Goal: Task Accomplishment & Management: Complete application form

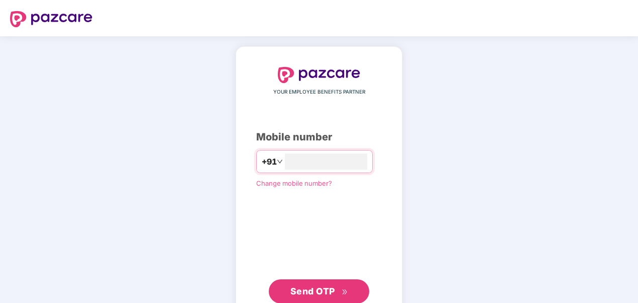
type input "**********"
click at [304, 282] on button "Send OTP" at bounding box center [319, 290] width 101 height 24
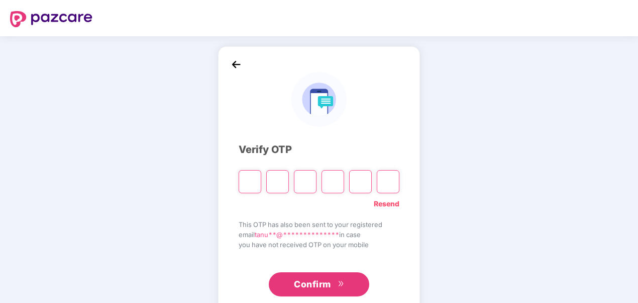
type input "*"
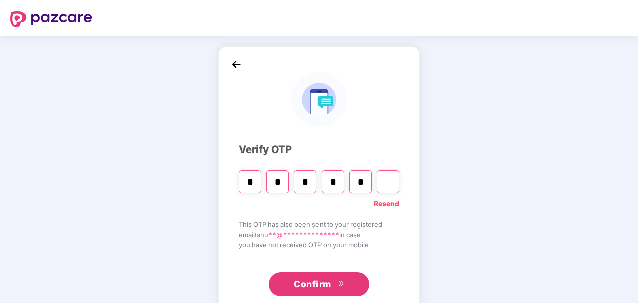
type input "*"
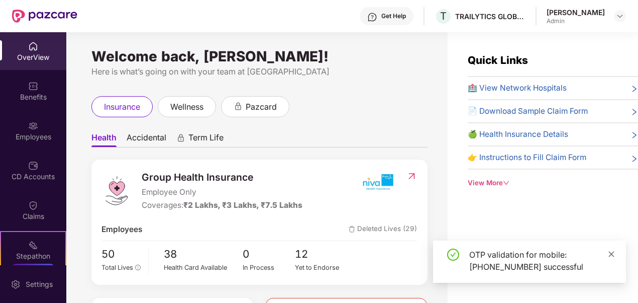
click at [612, 255] on icon "close" at bounding box center [611, 253] width 7 height 7
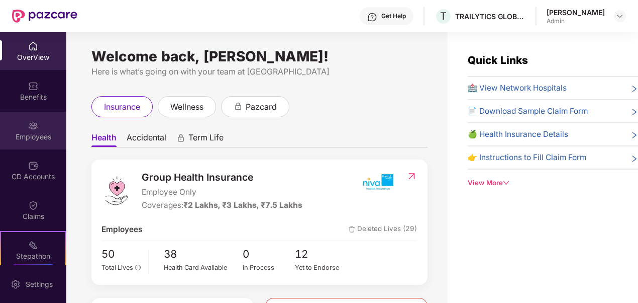
click at [37, 134] on div "Employees" at bounding box center [33, 137] width 66 height 10
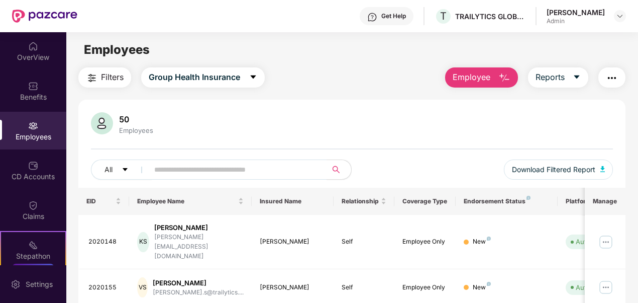
click at [489, 74] on span "Employee" at bounding box center [472, 77] width 38 height 13
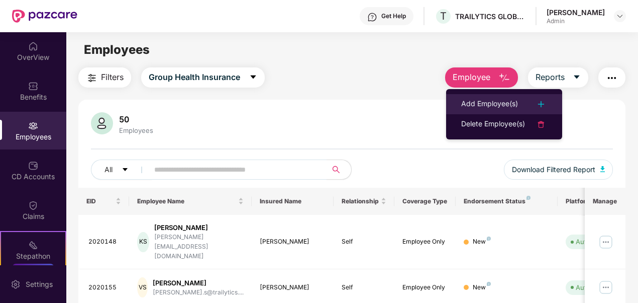
click at [484, 104] on div "Add Employee(s)" at bounding box center [489, 104] width 57 height 12
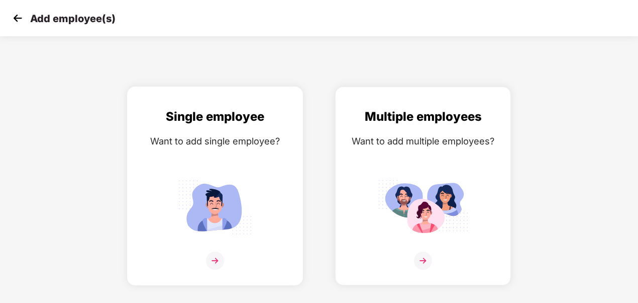
click at [228, 210] on img at bounding box center [215, 206] width 90 height 63
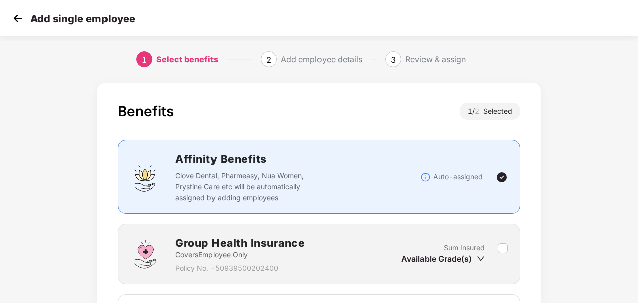
scroll to position [138, 0]
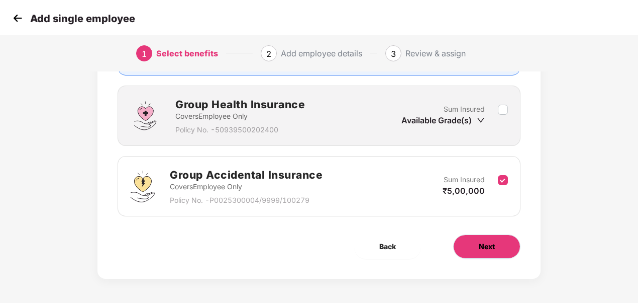
click at [467, 247] on button "Next" at bounding box center [486, 246] width 67 height 24
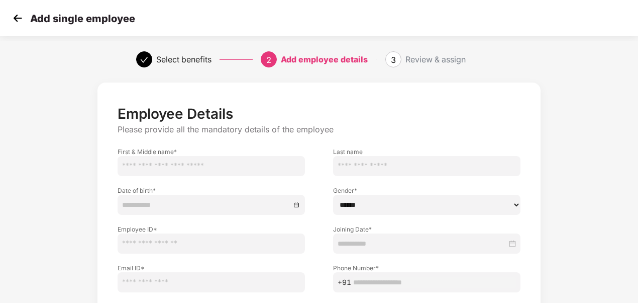
scroll to position [100, 0]
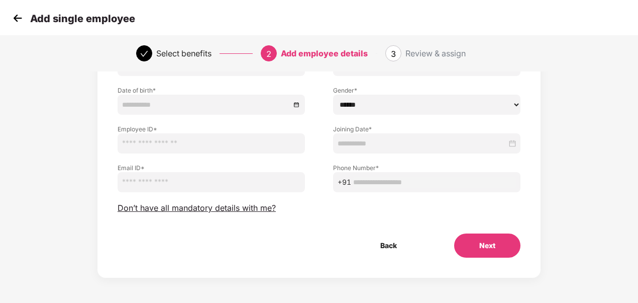
click at [16, 25] on img at bounding box center [17, 18] width 15 height 15
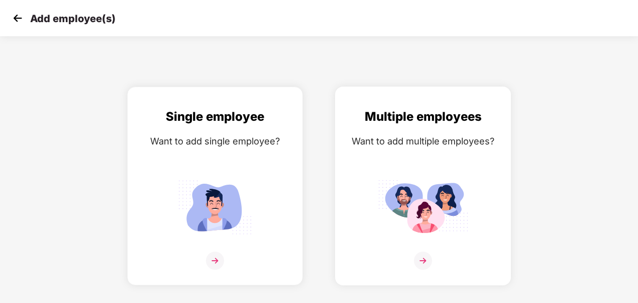
click at [443, 196] on img at bounding box center [423, 206] width 90 height 63
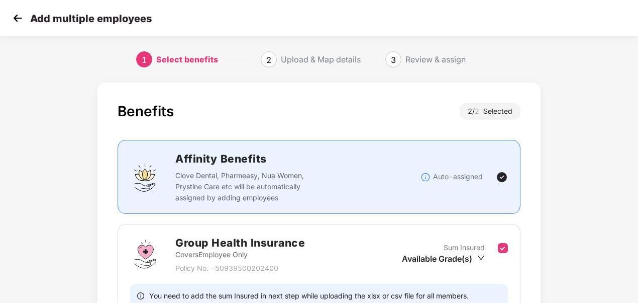
scroll to position [172, 0]
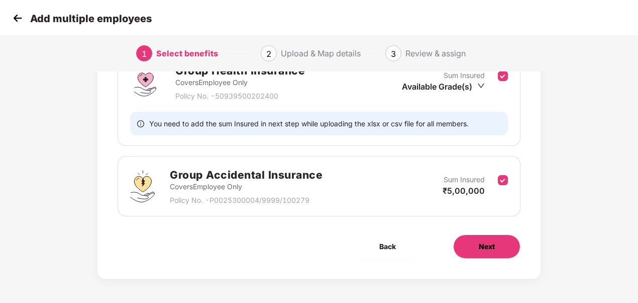
click at [484, 238] on button "Next" at bounding box center [486, 246] width 67 height 24
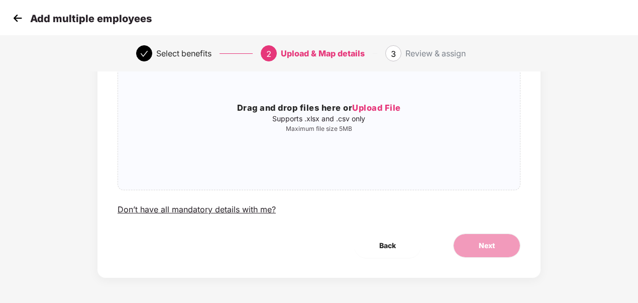
scroll to position [0, 0]
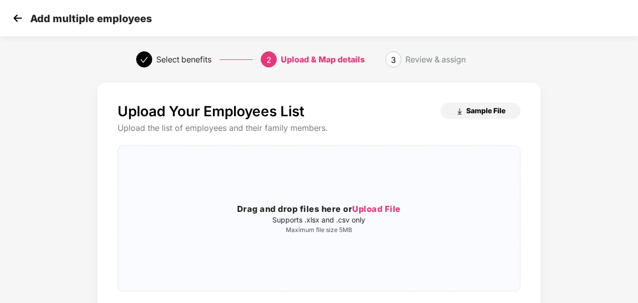
click at [467, 110] on span "Sample File" at bounding box center [485, 111] width 39 height 10
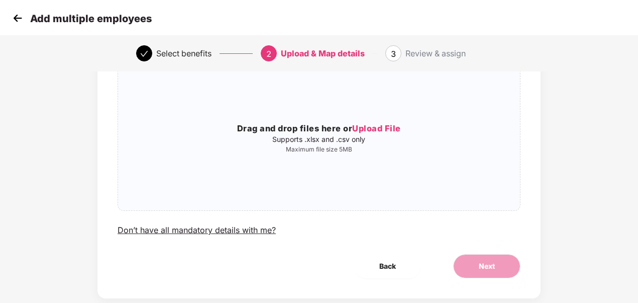
scroll to position [101, 0]
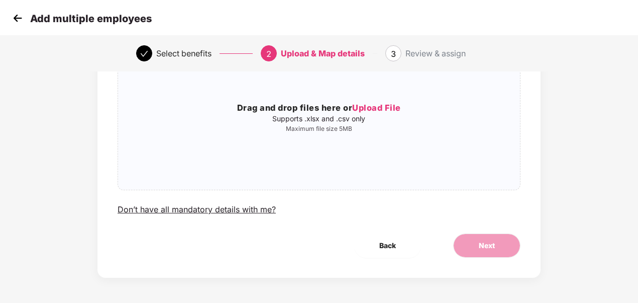
click at [585, 92] on div "Upload Your Employees List Sample File Upload the list of employees and their f…" at bounding box center [319, 139] width 532 height 326
